Goal: Task Accomplishment & Management: Manage account settings

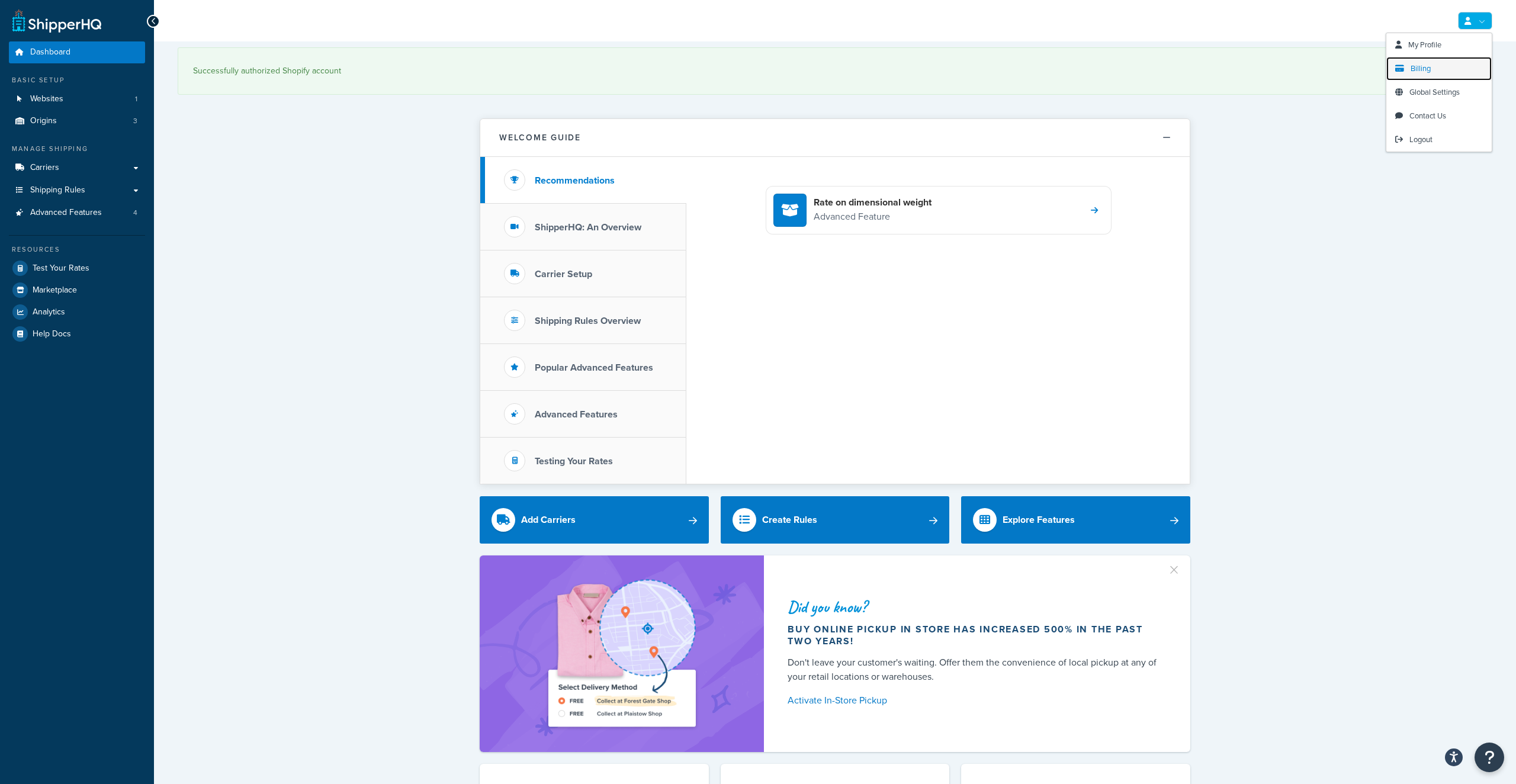
click at [1435, 72] on link "Billing" at bounding box center [1439, 68] width 105 height 24
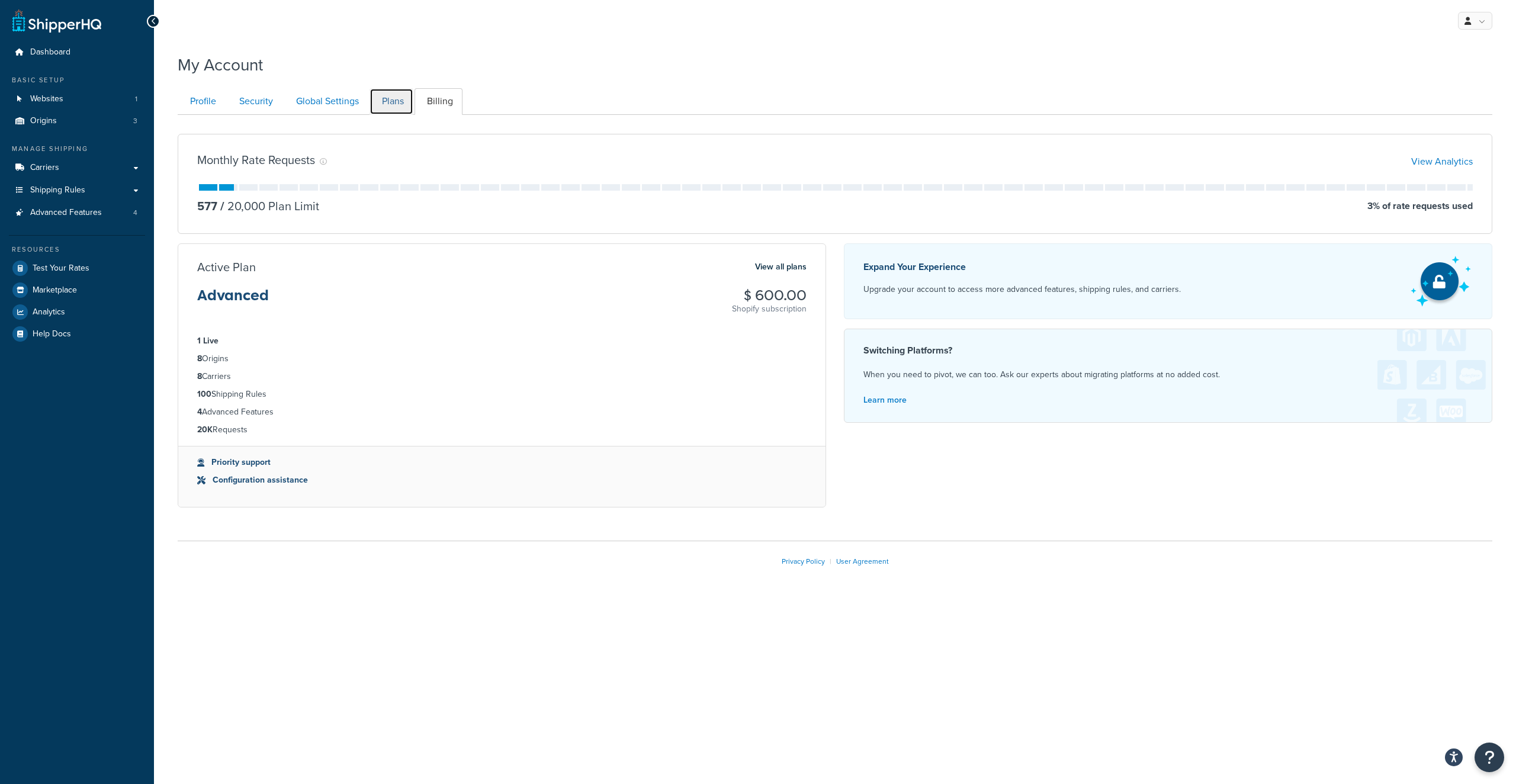
click at [384, 100] on link "Plans" at bounding box center [392, 102] width 44 height 27
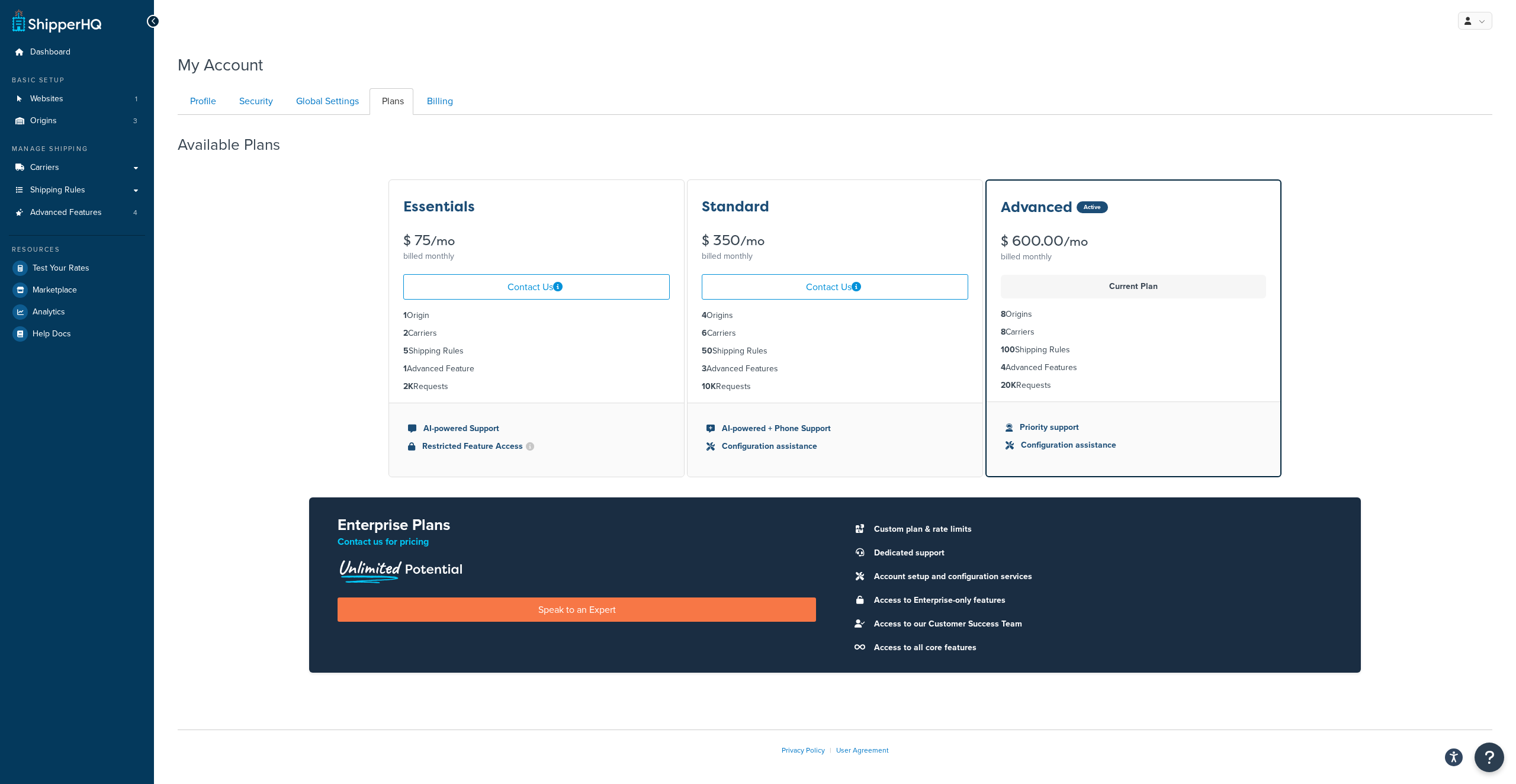
scroll to position [46, 0]
